Goal: Find specific page/section: Find specific page/section

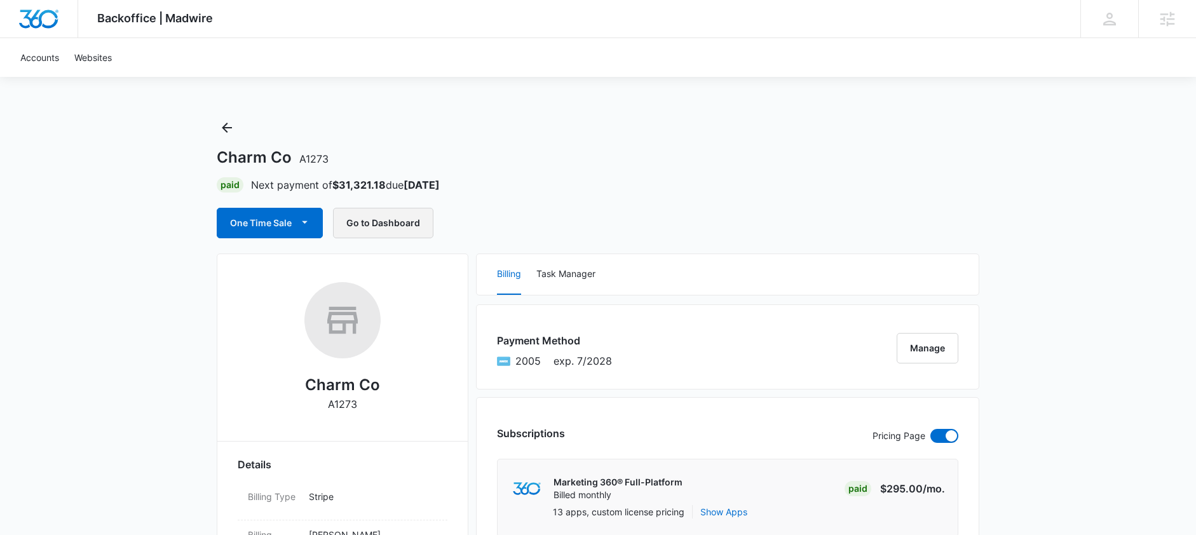
click at [386, 220] on button "Go to Dashboard" at bounding box center [383, 223] width 100 height 30
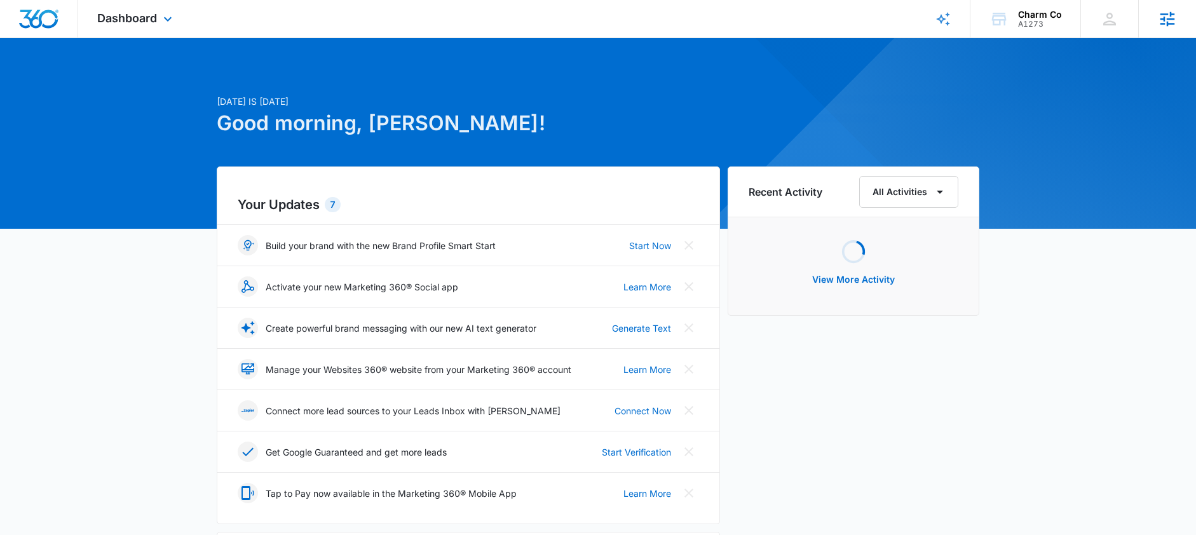
click at [1167, 17] on icon at bounding box center [1166, 19] width 19 height 19
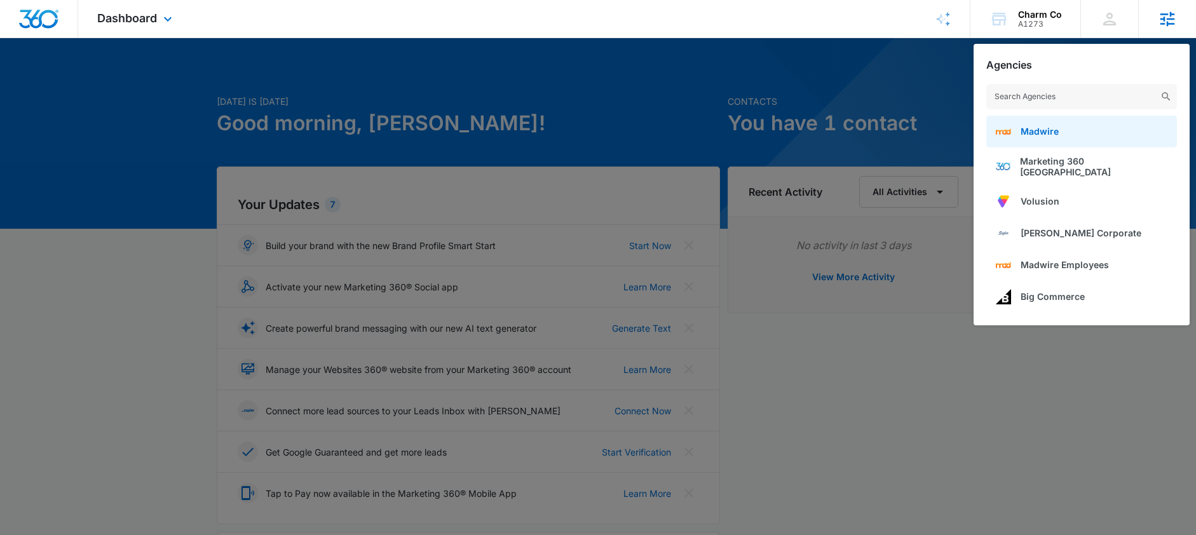
click at [1052, 122] on link "Madwire" at bounding box center [1081, 132] width 191 height 32
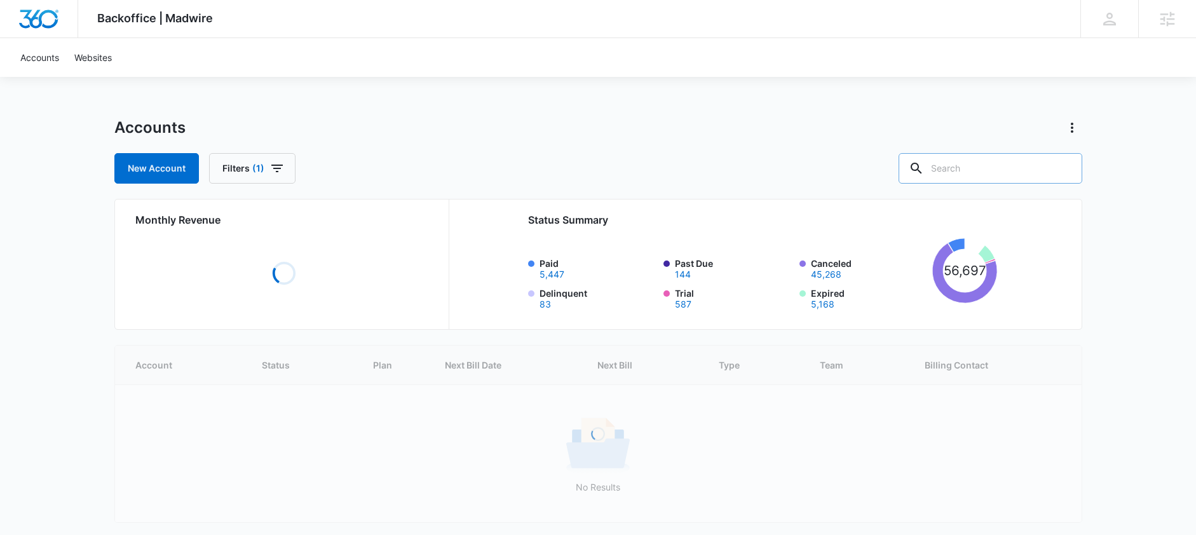
click at [984, 168] on input "text" at bounding box center [990, 168] width 184 height 30
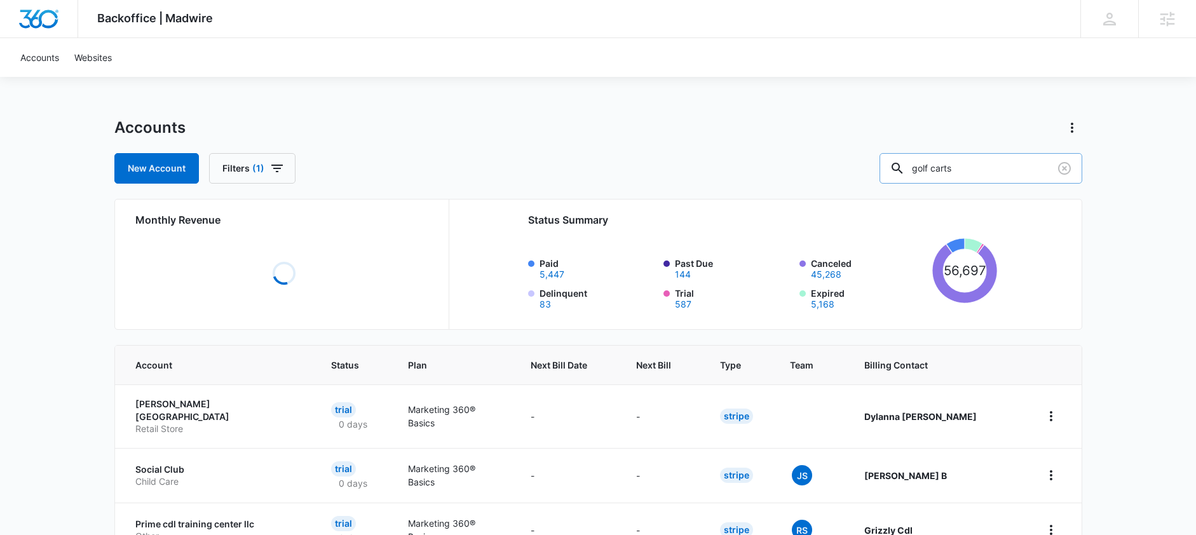
type input "golf carts"
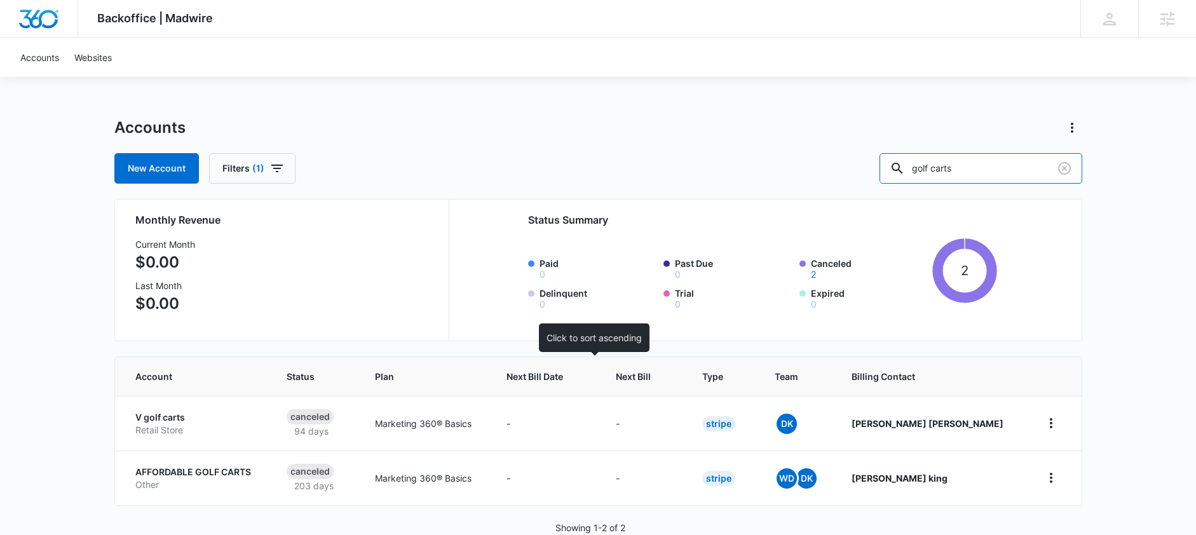
scroll to position [30, 0]
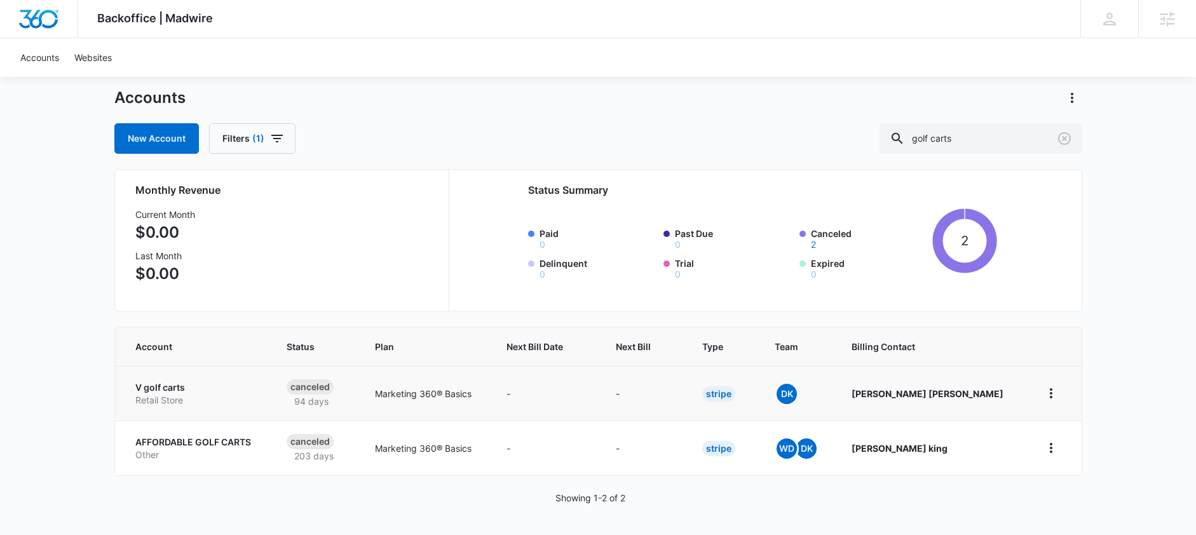
click at [165, 385] on p "V golf carts" at bounding box center [195, 387] width 121 height 13
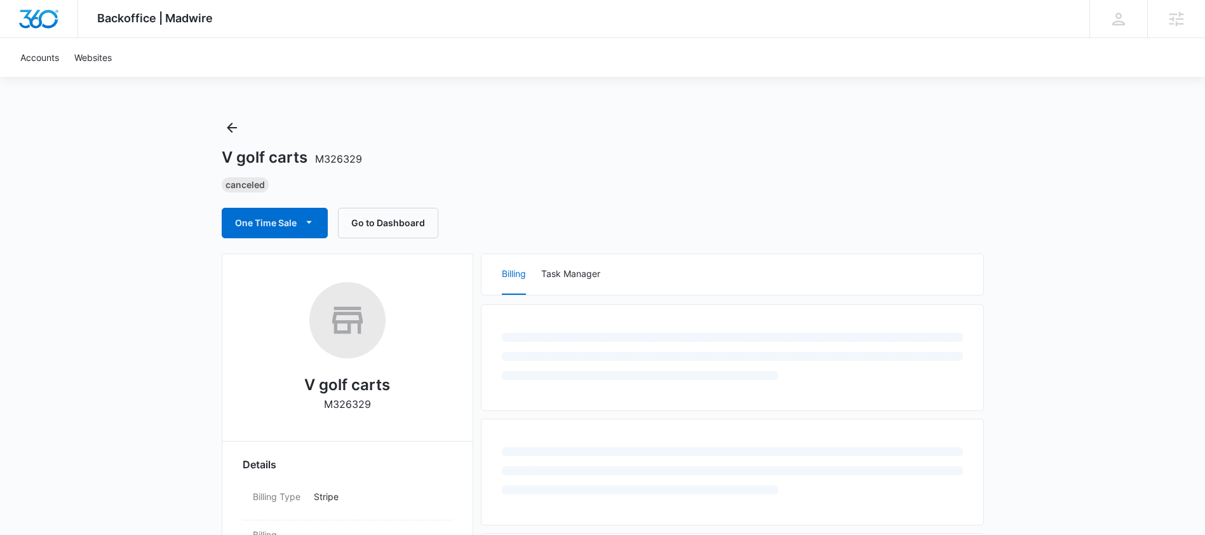
select select "US"
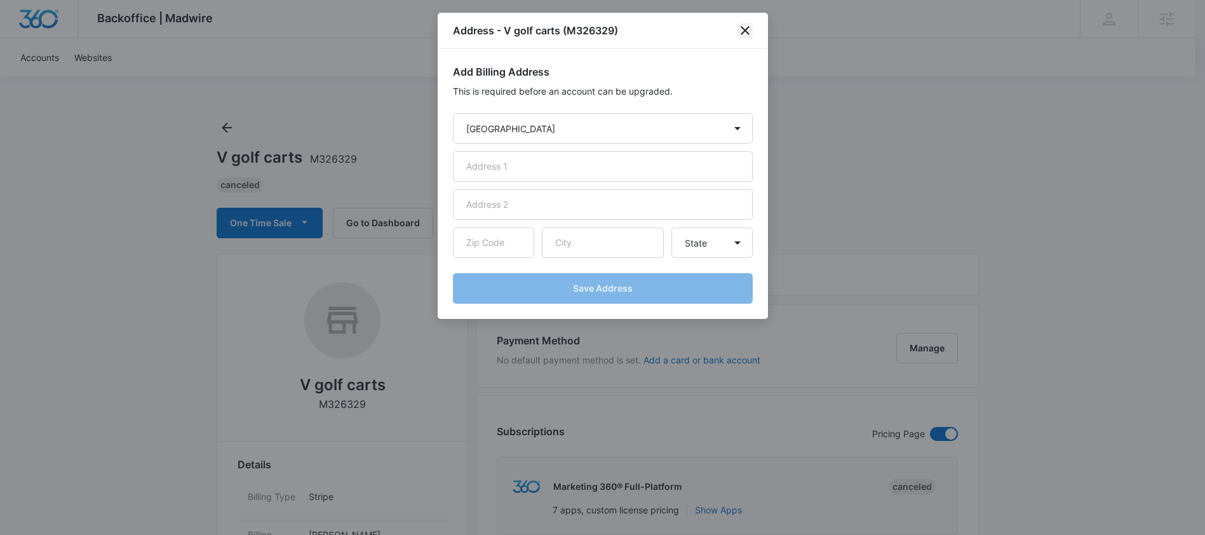
click at [743, 28] on icon "close" at bounding box center [745, 30] width 9 height 9
